Goal: Register for event/course

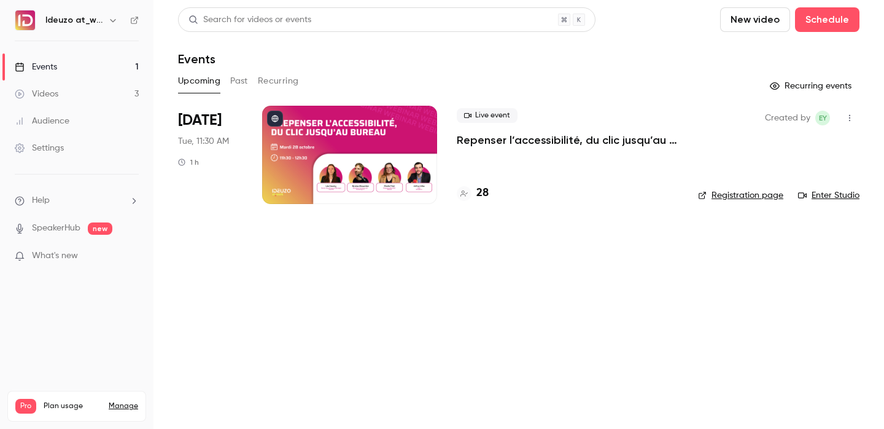
click at [482, 192] on h4 "28" at bounding box center [482, 193] width 12 height 17
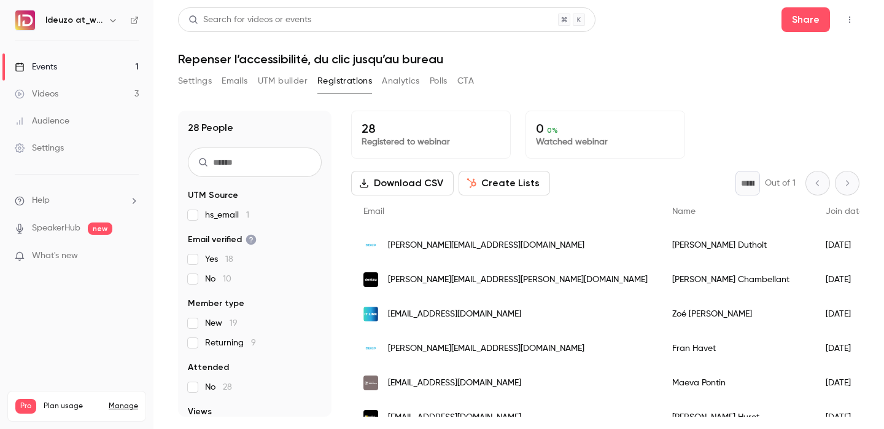
click at [74, 57] on link "Events 1" at bounding box center [77, 66] width 154 height 27
